Goal: Information Seeking & Learning: Learn about a topic

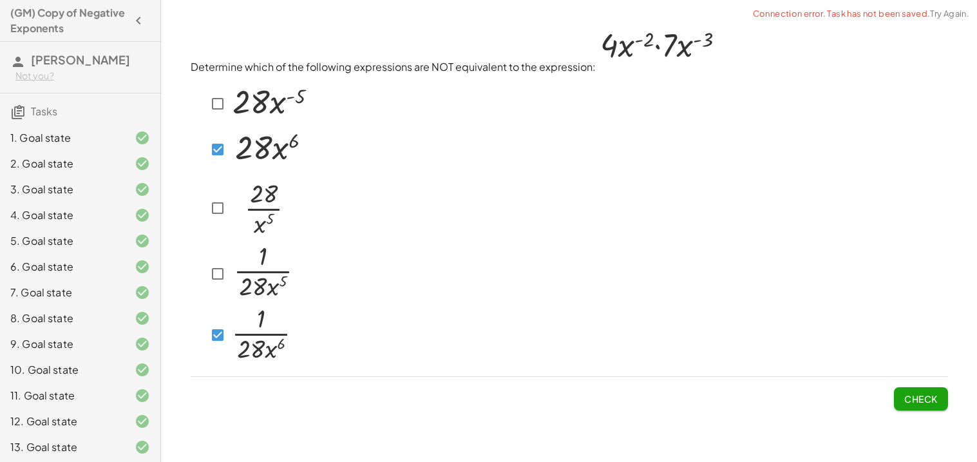
scroll to position [80, 0]
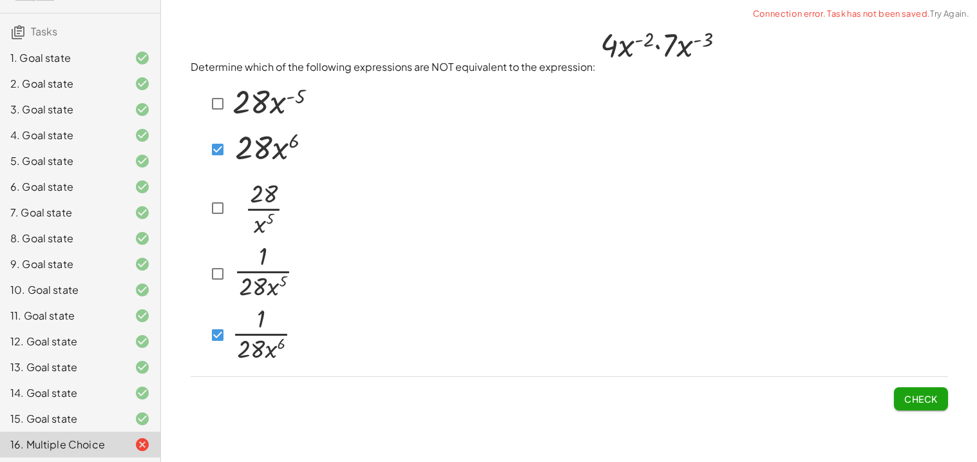
click at [943, 392] on button "Check" at bounding box center [921, 398] width 54 height 23
click at [919, 400] on span "Check" at bounding box center [922, 399] width 34 height 12
click at [920, 398] on span "Check" at bounding box center [922, 399] width 34 height 12
click at [905, 409] on div "Determine which of the following expressions are NOT equivalent to the expressi…" at bounding box center [569, 217] width 773 height 402
click at [903, 403] on button "Check" at bounding box center [921, 398] width 54 height 23
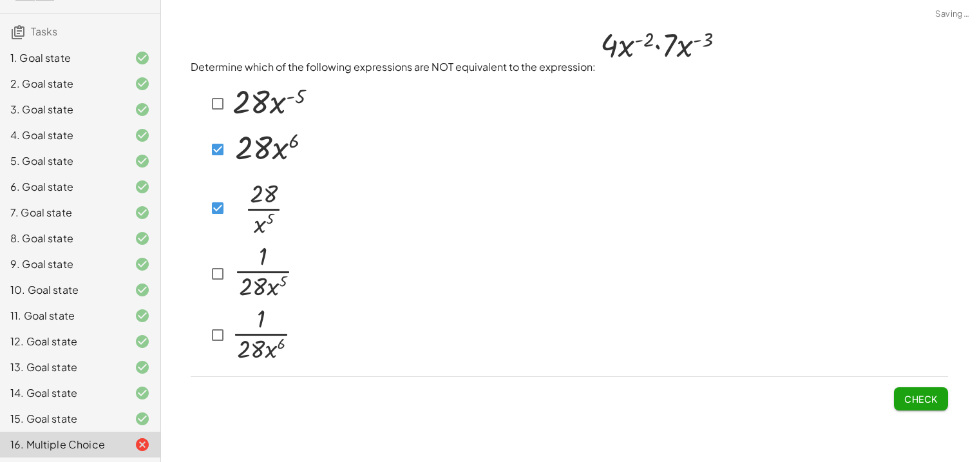
click at [901, 403] on span "Check" at bounding box center [921, 394] width 54 height 34
click at [897, 396] on button "Check" at bounding box center [921, 398] width 54 height 23
click at [908, 393] on span "Check" at bounding box center [922, 399] width 34 height 12
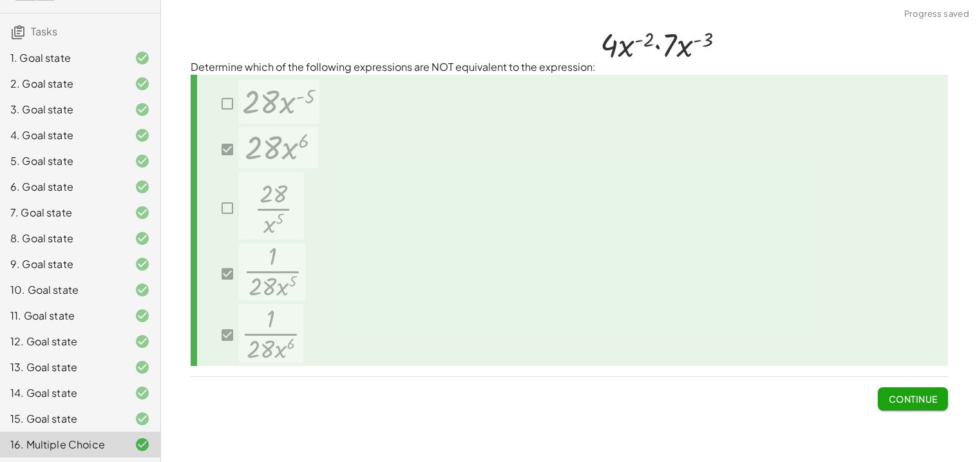
click at [901, 396] on span "Continue" at bounding box center [912, 399] width 49 height 12
